Goal: Information Seeking & Learning: Understand process/instructions

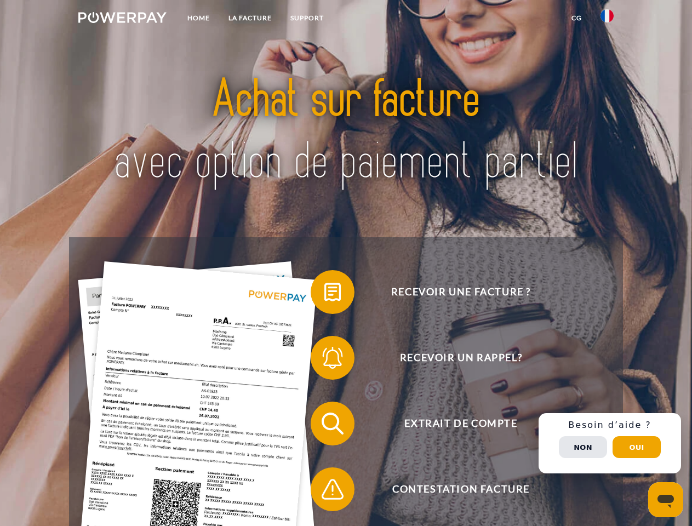
click at [122, 19] on img at bounding box center [122, 17] width 88 height 11
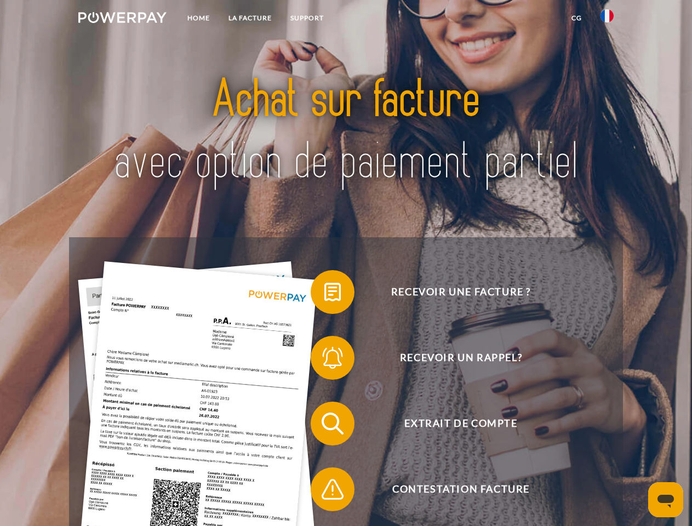
click at [607, 19] on img at bounding box center [607, 15] width 13 height 13
click at [577, 18] on link "CG" at bounding box center [576, 18] width 29 height 20
click at [324, 294] on span at bounding box center [316, 292] width 55 height 55
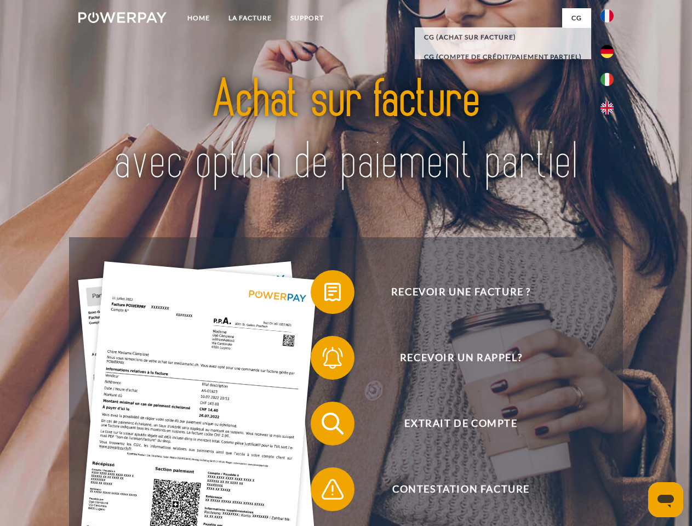
click at [324, 360] on span at bounding box center [316, 357] width 55 height 55
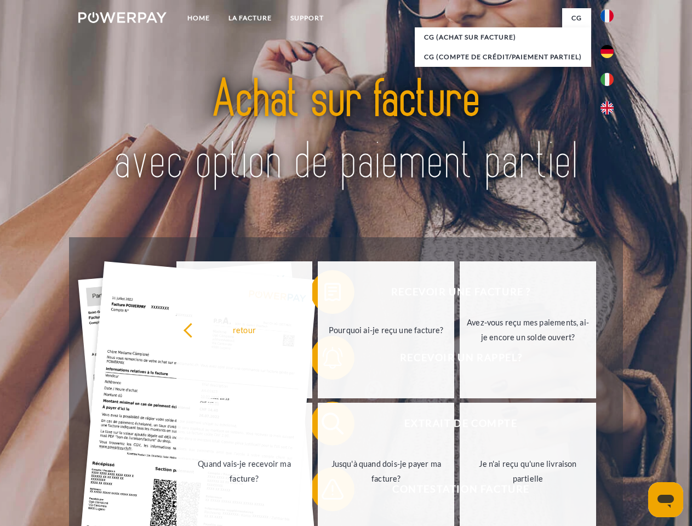
click at [324, 426] on link "Jusqu'à quand dois-je payer ma facture?" at bounding box center [386, 471] width 136 height 137
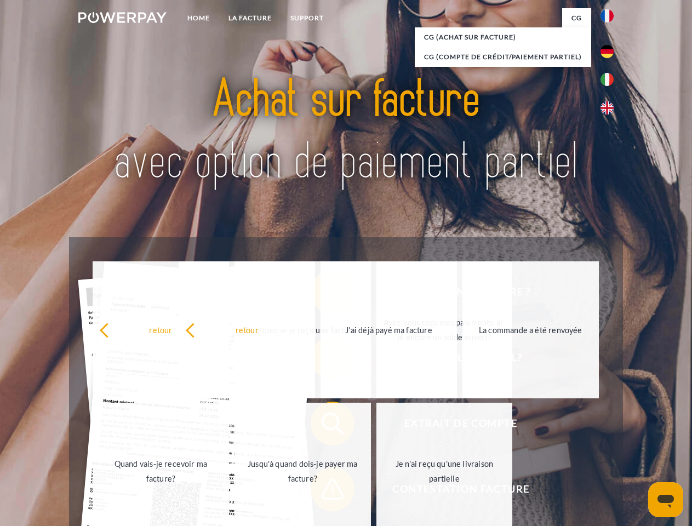
click at [324, 492] on span at bounding box center [316, 489] width 55 height 55
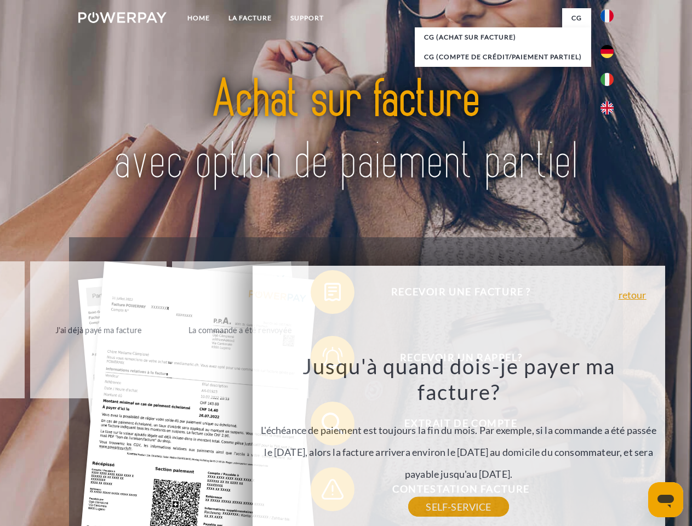
click at [610, 443] on div "Recevoir une facture ? Recevoir un rappel? Extrait de compte retour" at bounding box center [346, 456] width 554 height 438
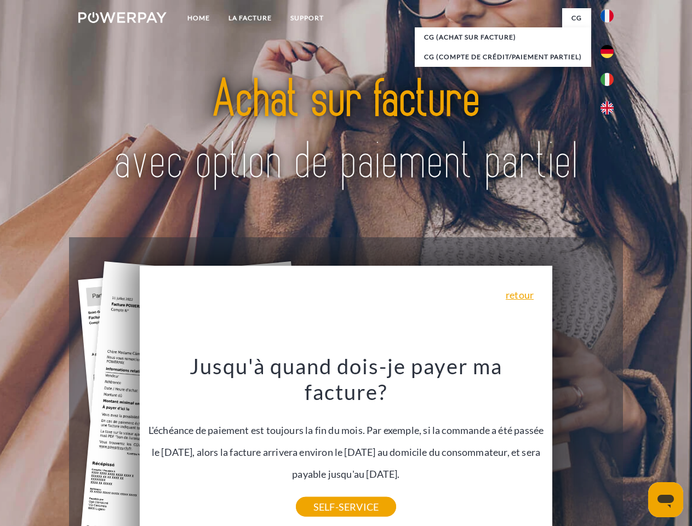
click at [583, 446] on span "Extrait de compte" at bounding box center [461, 424] width 269 height 44
click at [637, 447] on header "Home LA FACTURE Support" at bounding box center [346, 378] width 692 height 757
